Goal: Find specific page/section: Find specific page/section

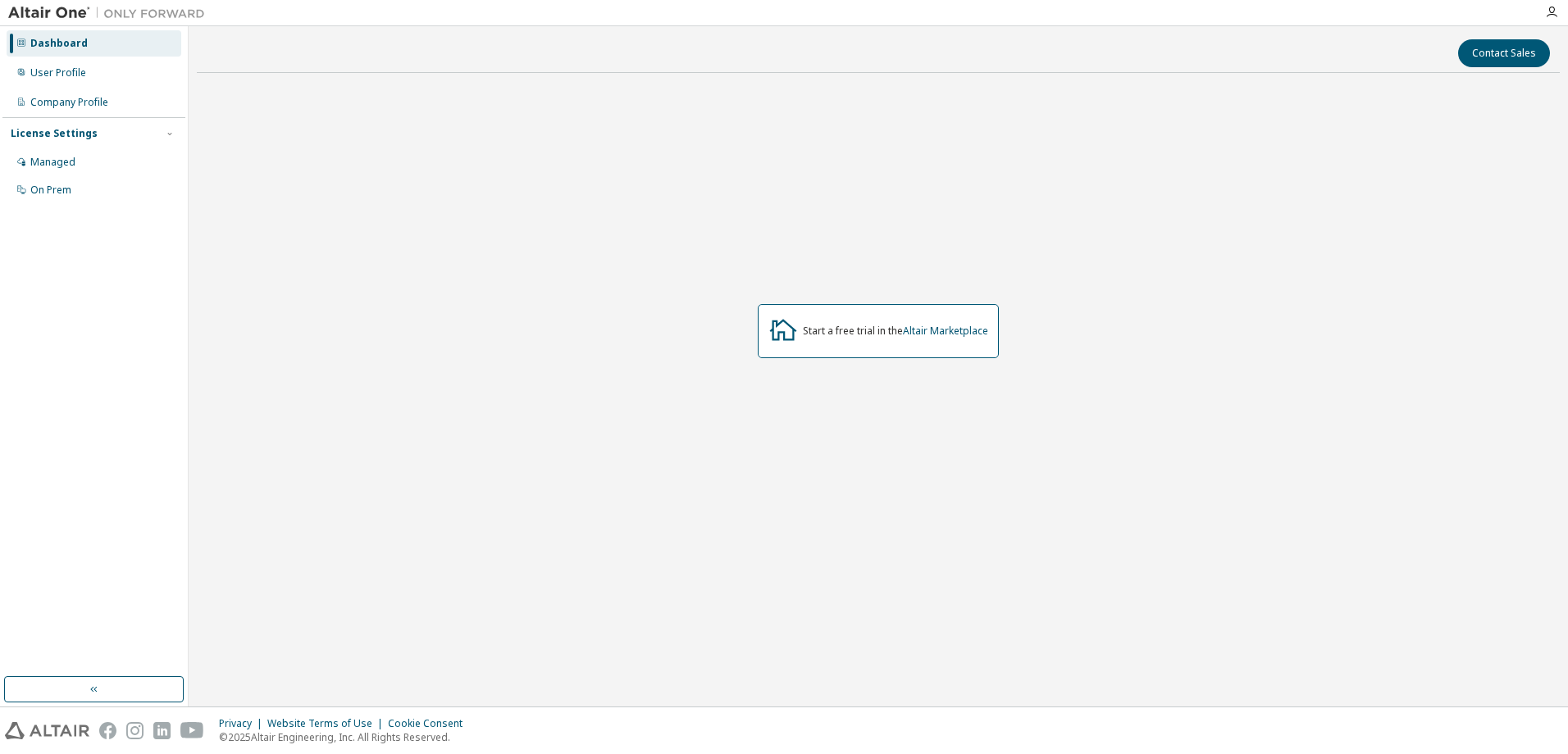
click at [896, 333] on div "Start a free trial in the Altair Marketplace" at bounding box center [896, 331] width 186 height 13
click at [39, 77] on div "User Profile" at bounding box center [58, 73] width 56 height 13
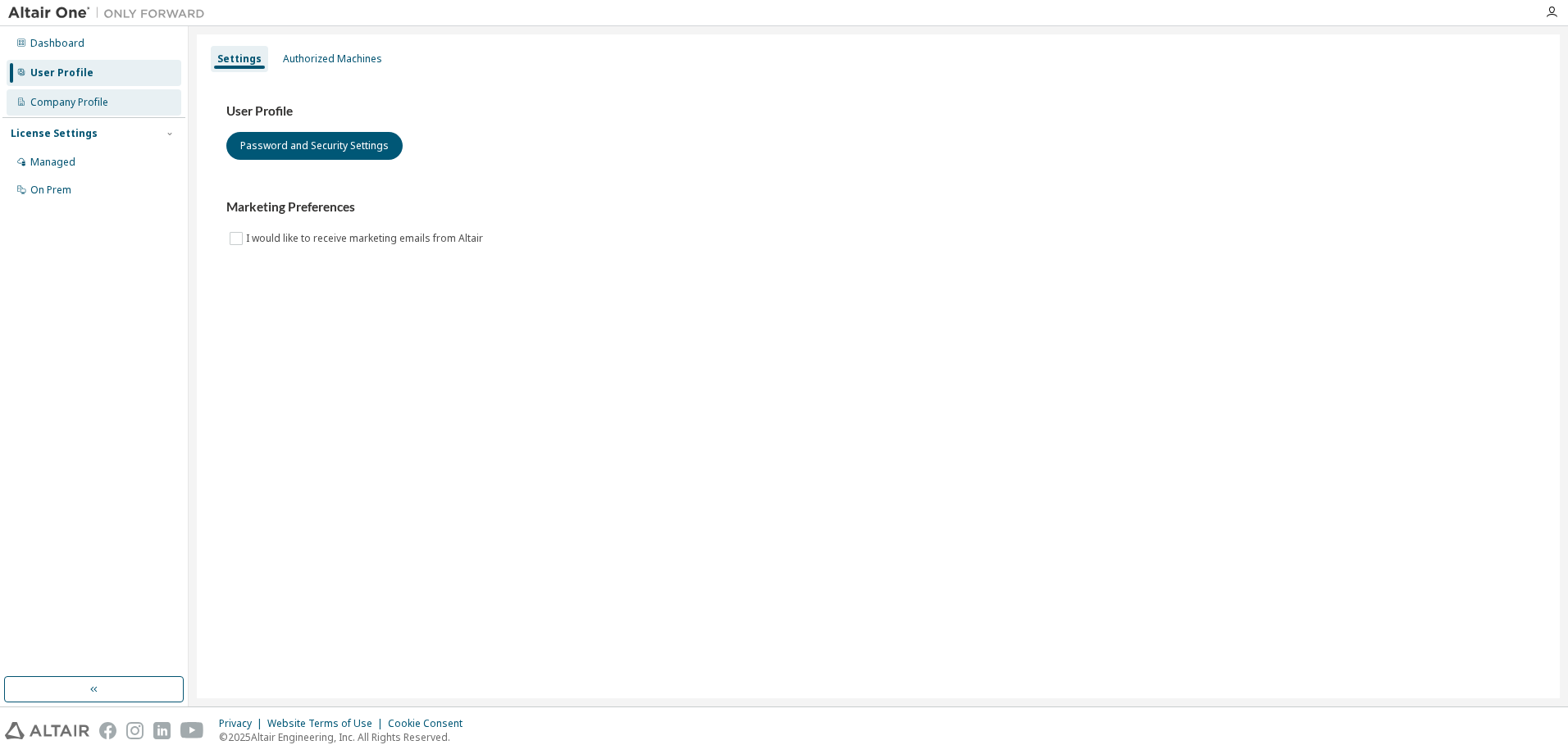
click at [57, 106] on div "Company Profile" at bounding box center [69, 102] width 78 height 13
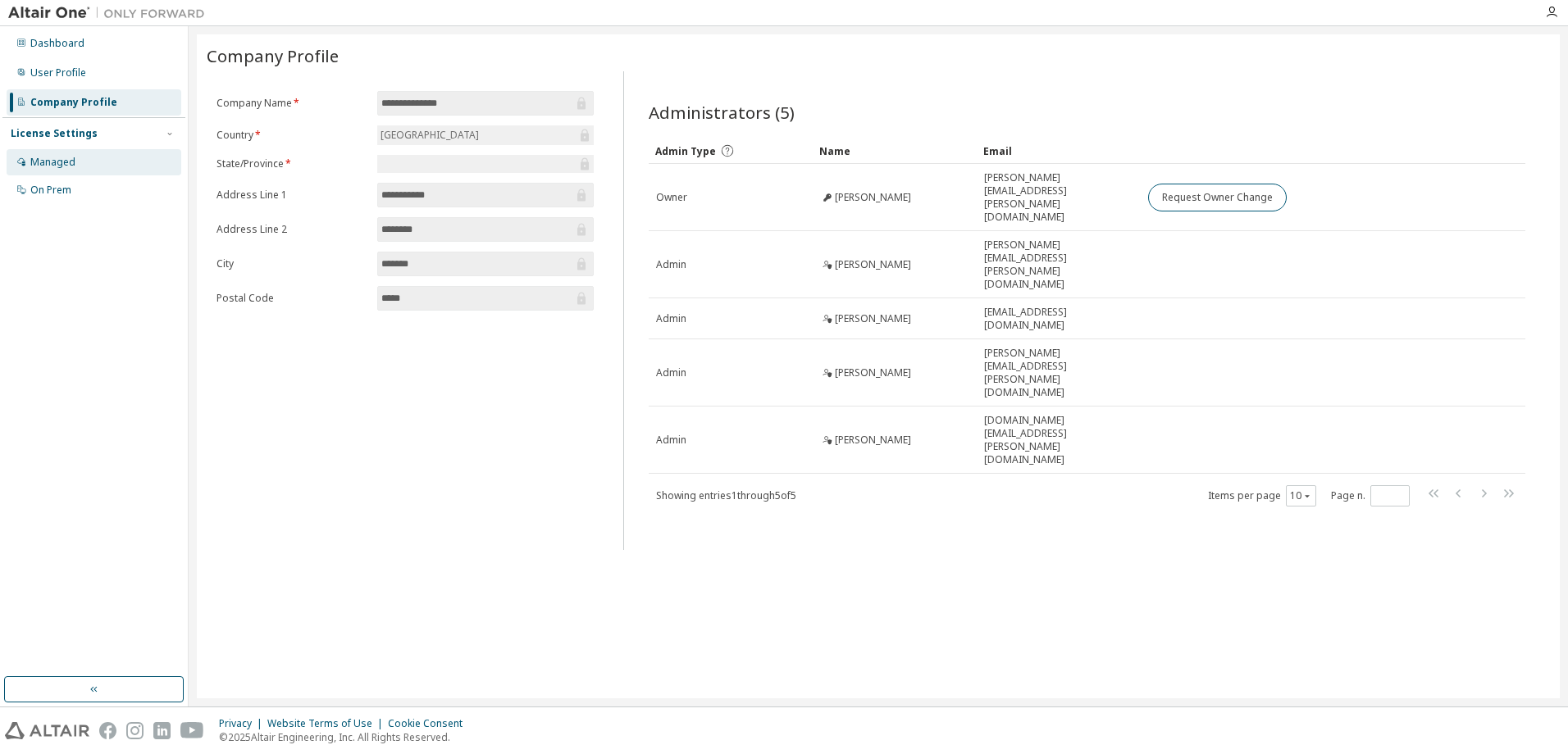
click at [77, 162] on div "Managed" at bounding box center [94, 162] width 175 height 27
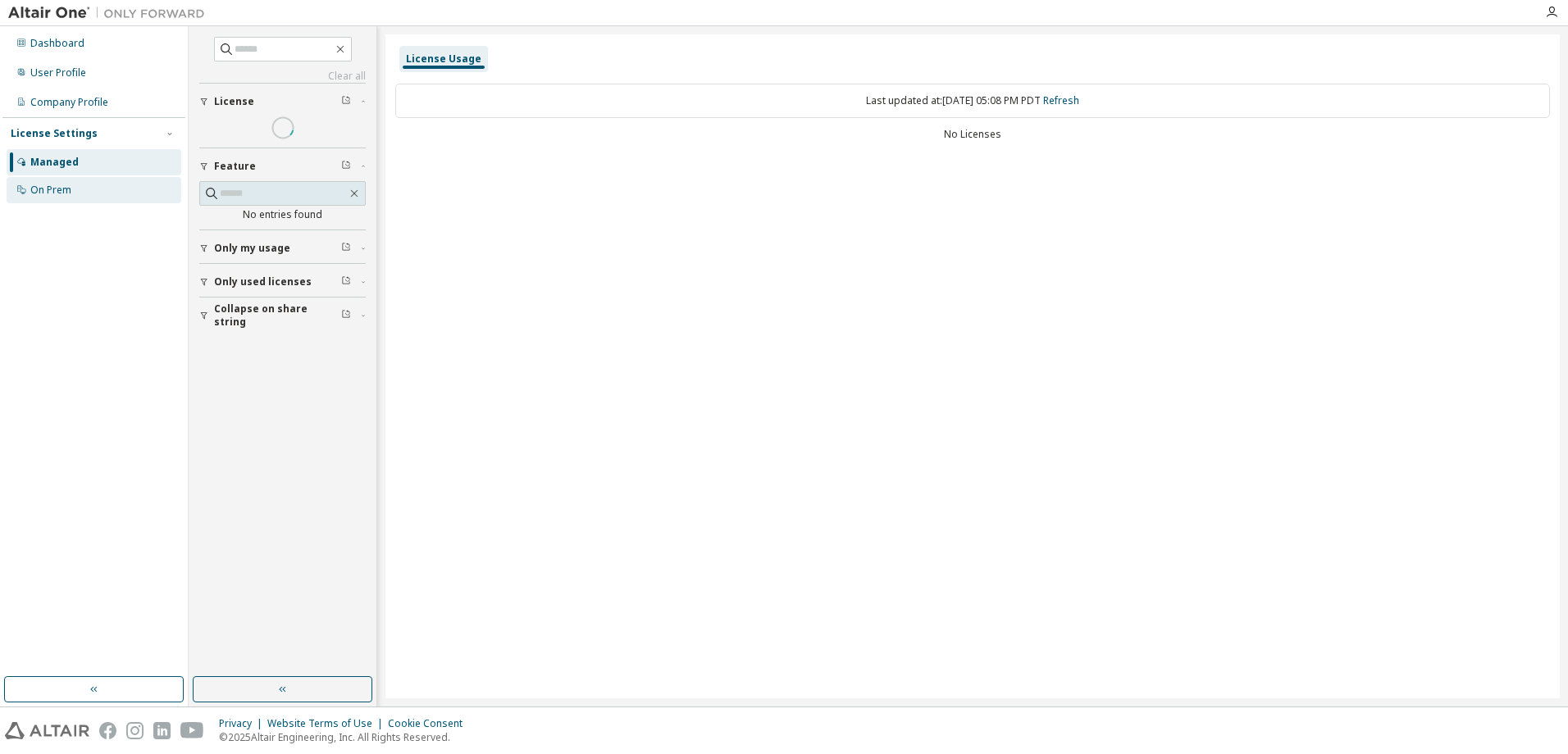
click at [78, 193] on div "On Prem" at bounding box center [94, 190] width 175 height 27
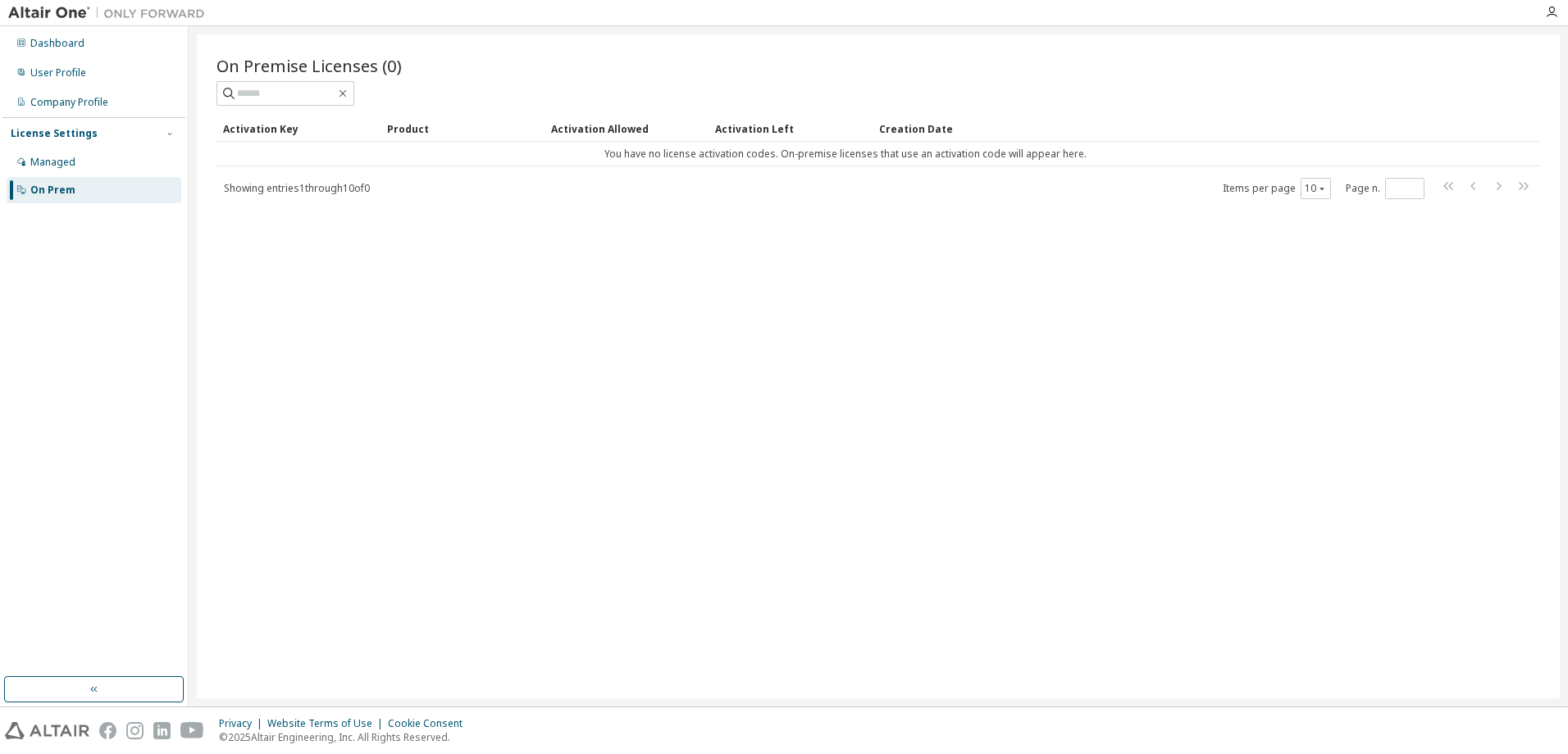
click at [78, 11] on img at bounding box center [110, 13] width 205 height 17
click at [64, 731] on img at bounding box center [47, 730] width 85 height 17
